Goal: Task Accomplishment & Management: Manage account settings

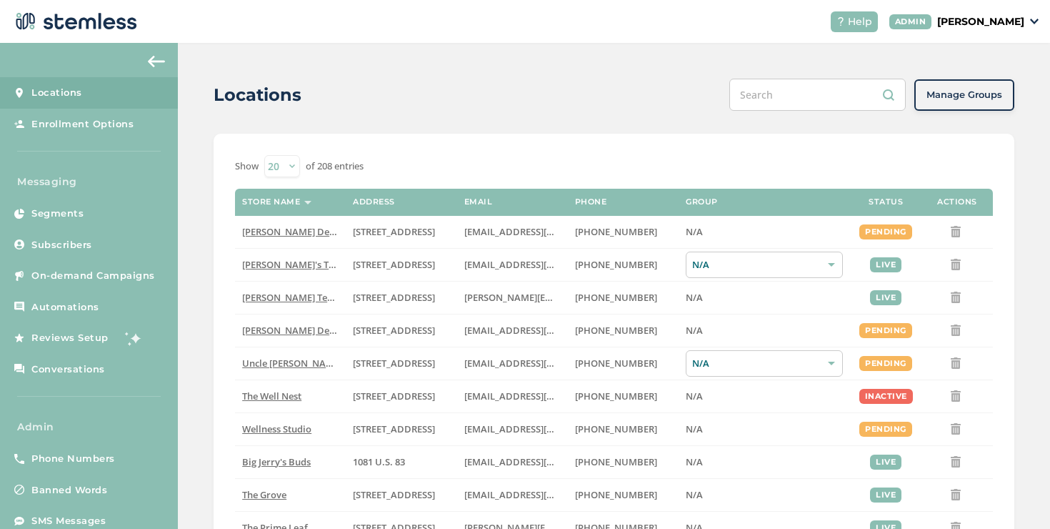
click at [941, 23] on p "[PERSON_NAME]" at bounding box center [980, 21] width 87 height 15
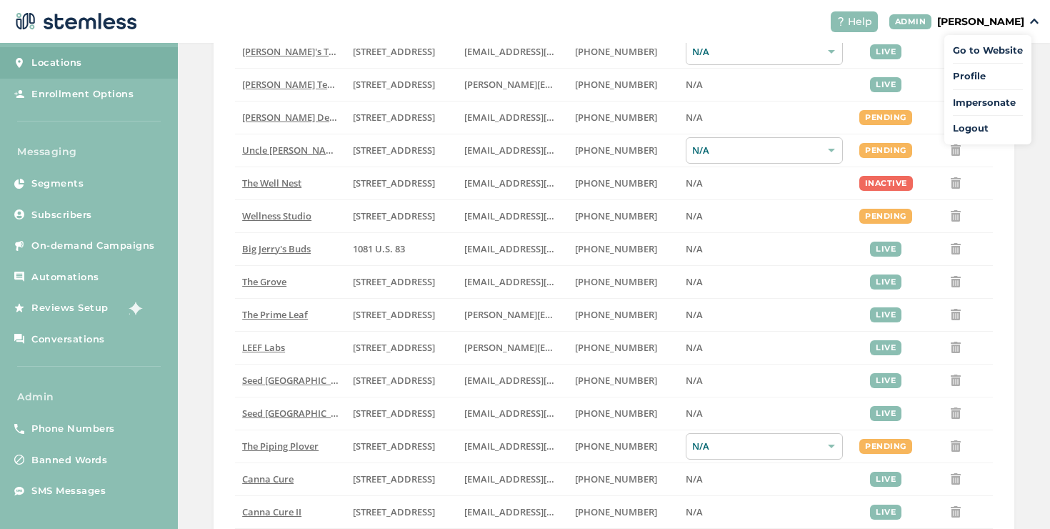
scroll to position [442, 0]
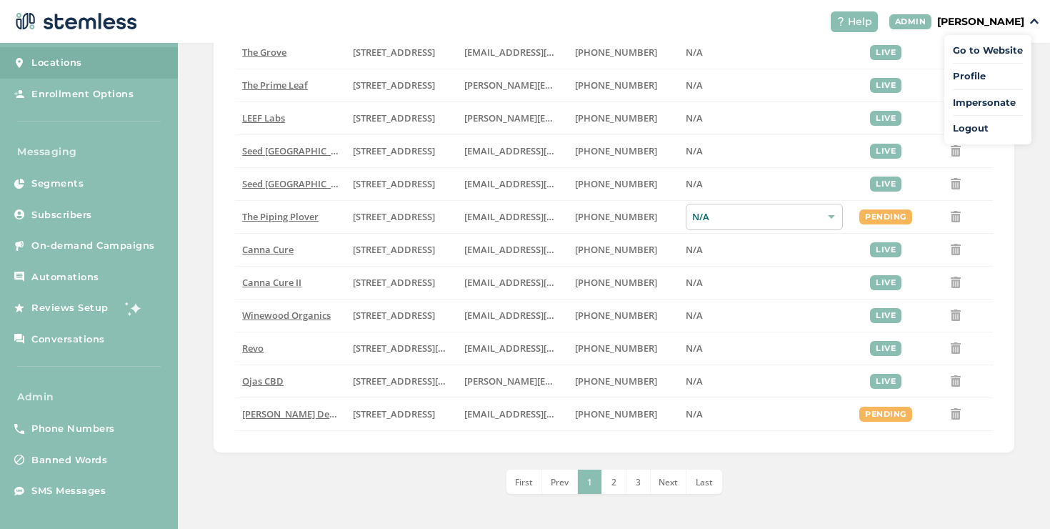
click at [1002, 175] on div "Show 20 50 100 of 208 entries Store name Address Email Phone Group Status Actio…" at bounding box center [614, 71] width 801 height 761
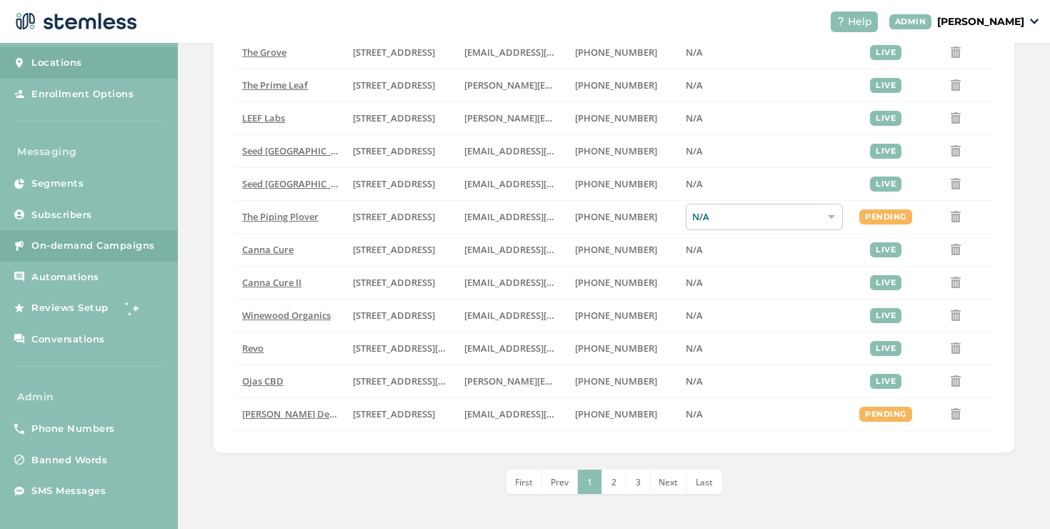
click at [64, 237] on link "On-demand Campaigns" at bounding box center [89, 245] width 178 height 31
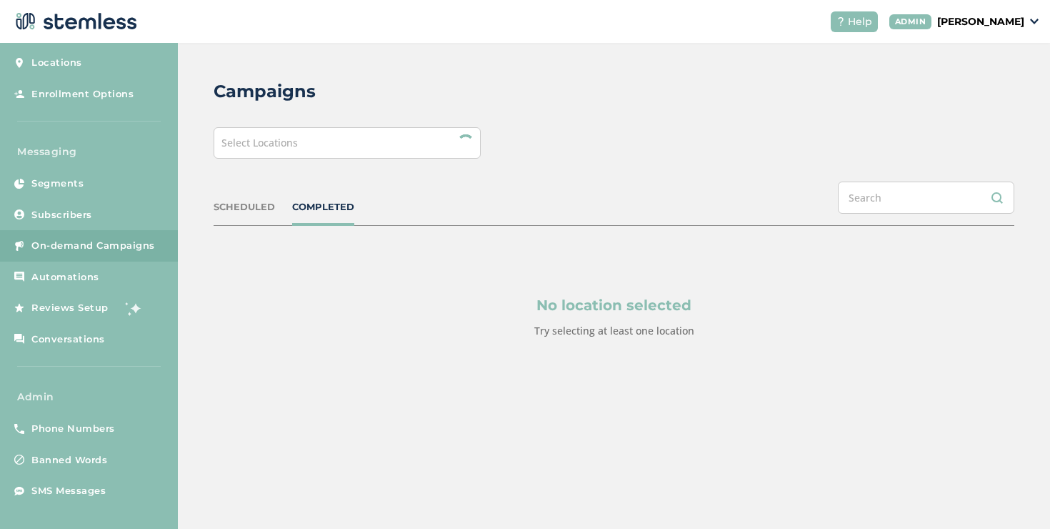
click at [247, 154] on div "Select Locations" at bounding box center [347, 142] width 267 height 31
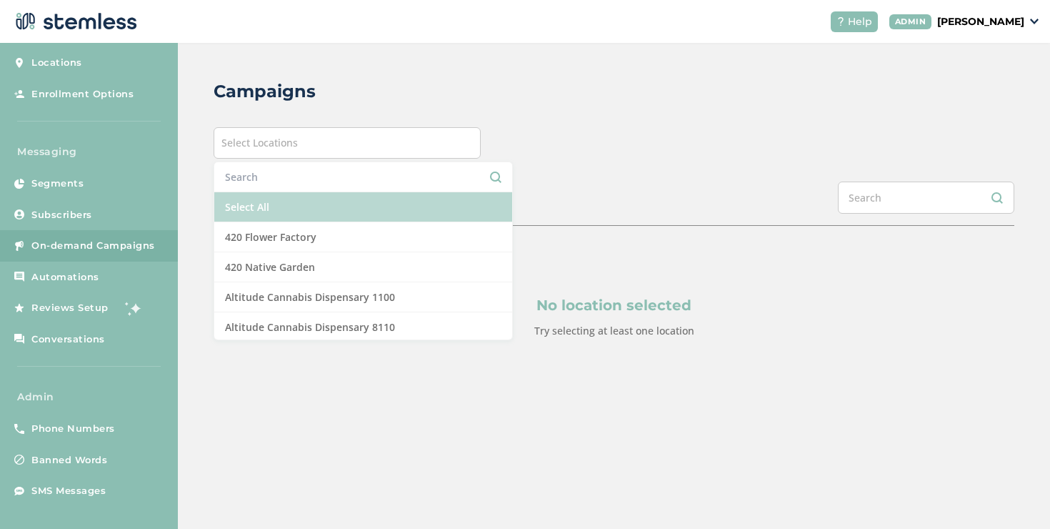
click at [242, 198] on li "Select All" at bounding box center [363, 207] width 298 height 30
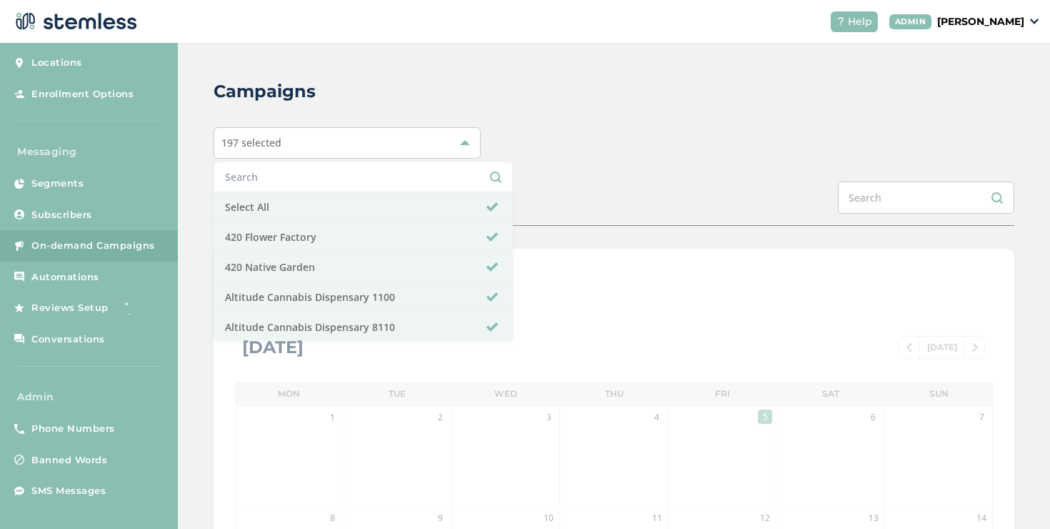
click at [209, 186] on div "Campaigns 197 selected Select All 420 Flower Factory 420 Native Garden Altitude…" at bounding box center [614, 505] width 872 height 925
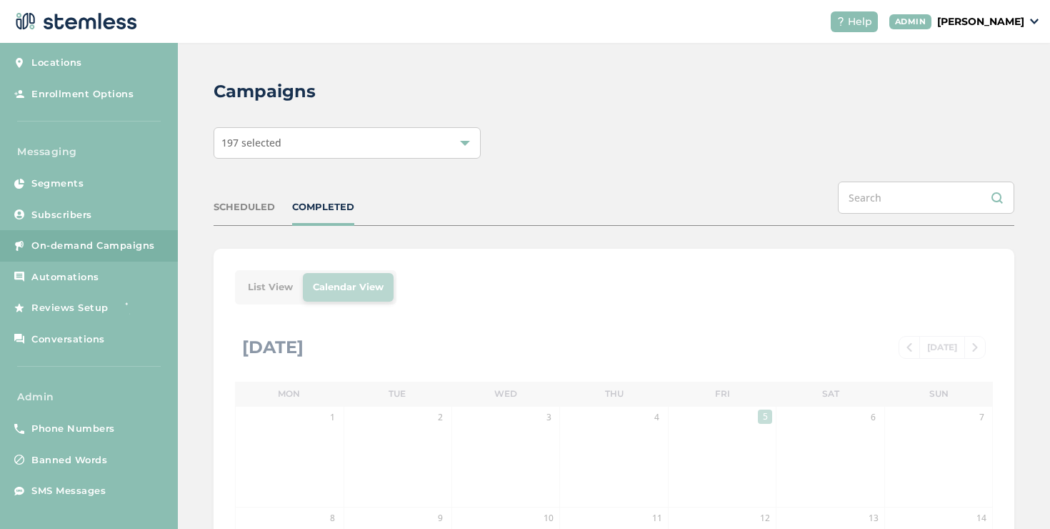
click at [239, 208] on div "SCHEDULED" at bounding box center [244, 207] width 61 height 14
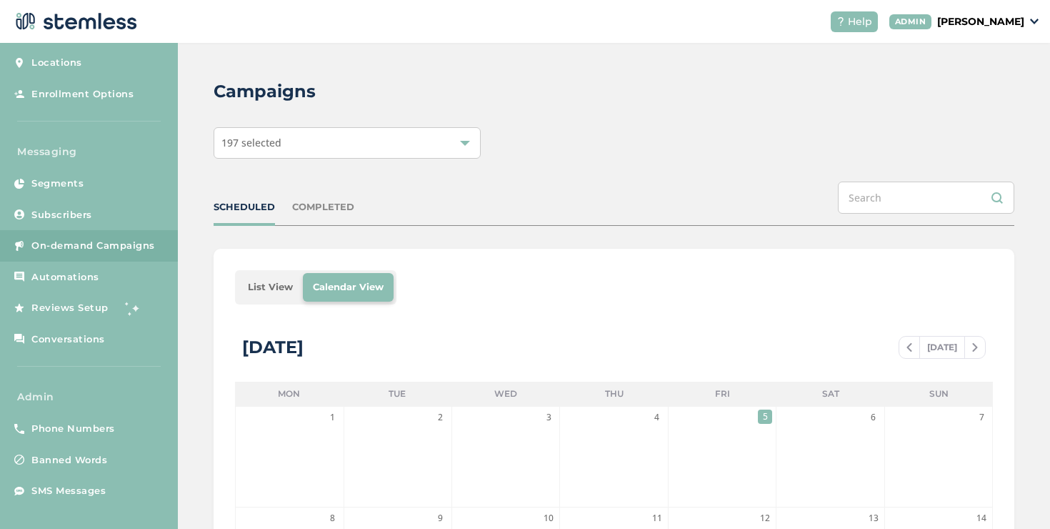
click at [239, 207] on div "SCHEDULED" at bounding box center [244, 207] width 61 height 14
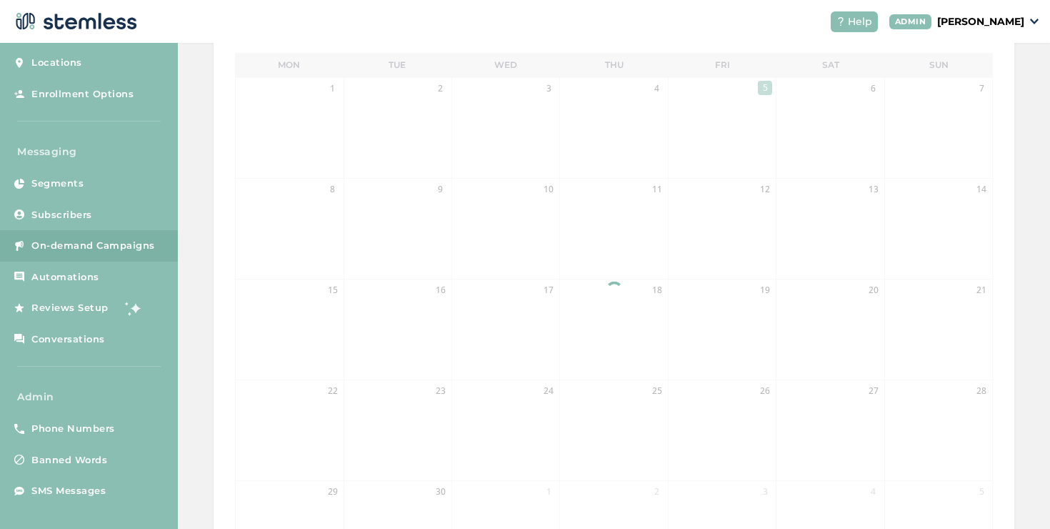
scroll to position [131, 0]
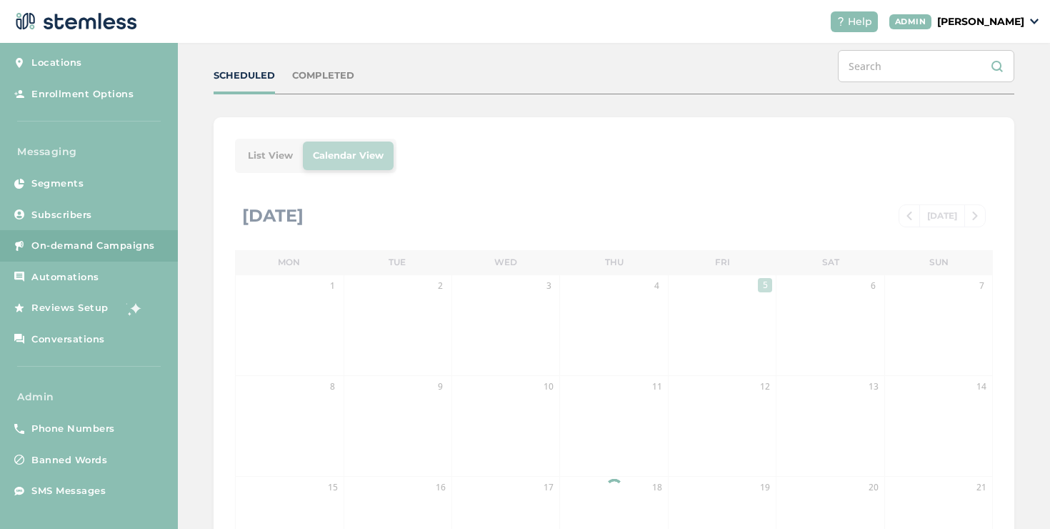
click at [300, 77] on div "COMPLETED" at bounding box center [323, 76] width 62 height 14
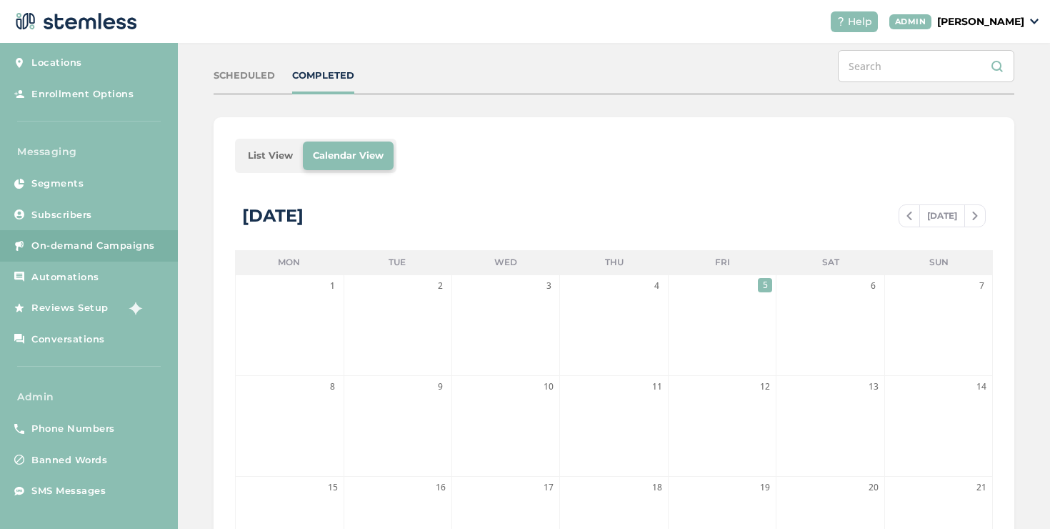
click at [274, 77] on div "SCHEDULED COMPLETED" at bounding box center [284, 76] width 141 height 14
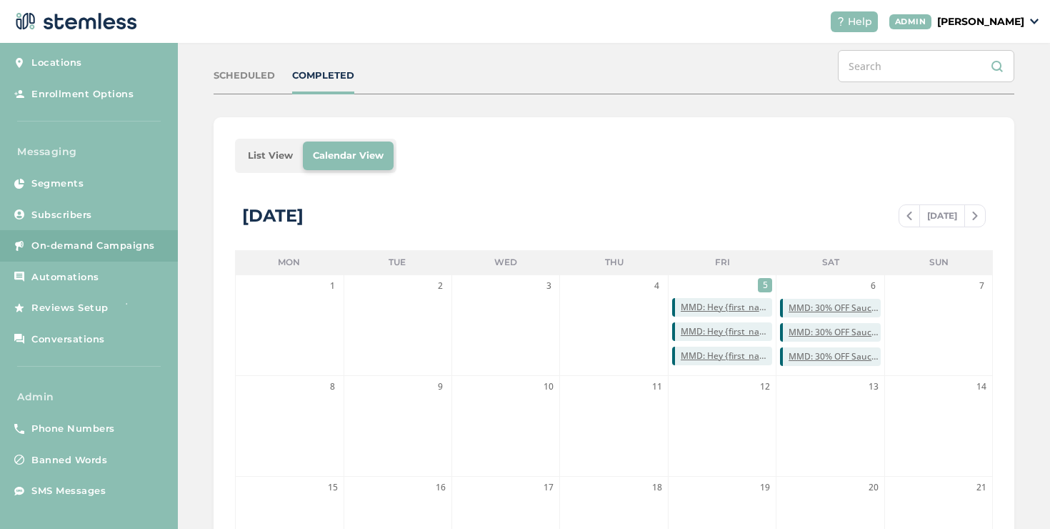
click at [268, 75] on div "SCHEDULED" at bounding box center [244, 76] width 61 height 14
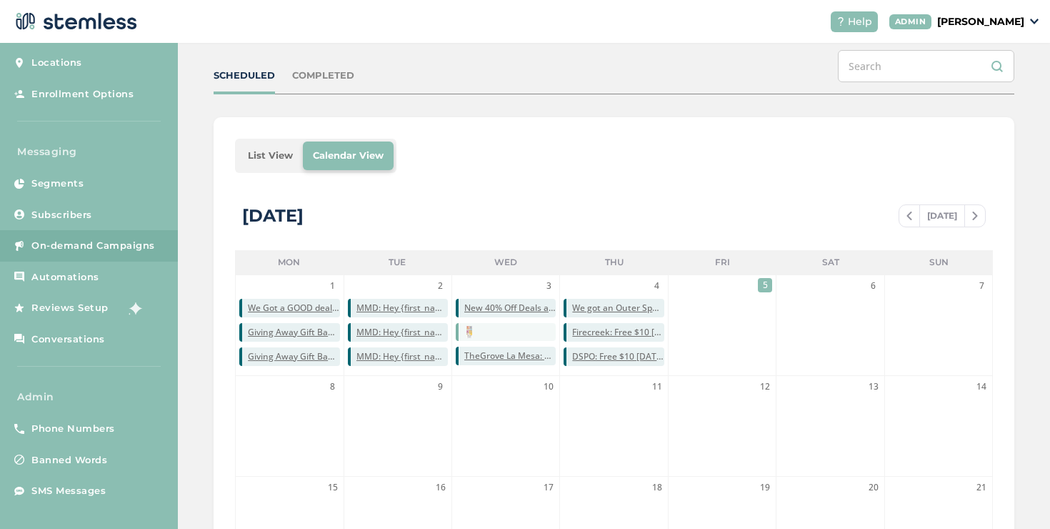
click at [254, 158] on li "List View" at bounding box center [270, 155] width 65 height 29
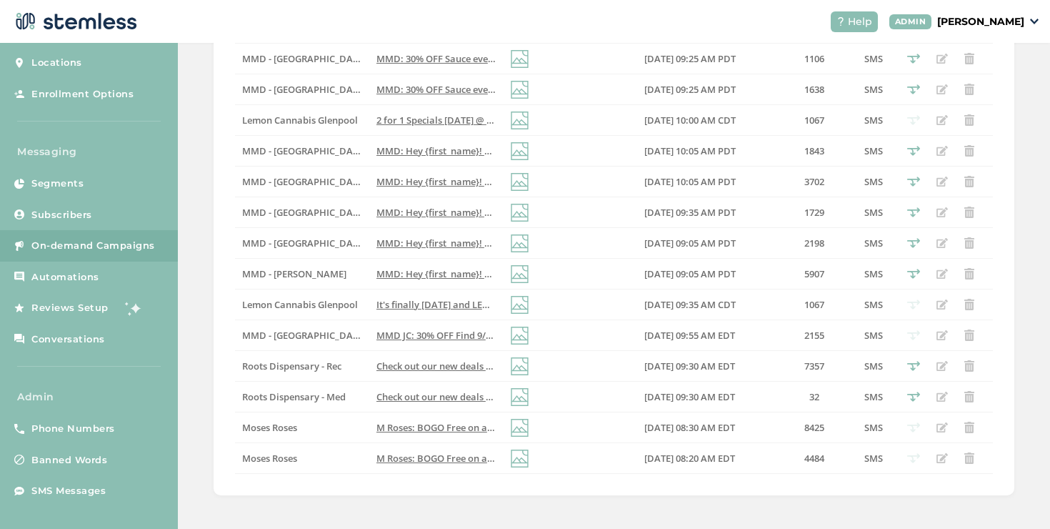
scroll to position [438, 0]
